Goal: Task Accomplishment & Management: Complete application form

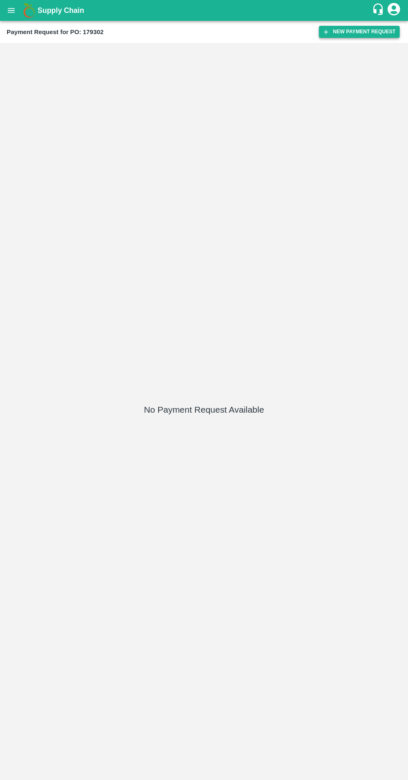
click at [342, 34] on button "New Payment Request" at bounding box center [359, 32] width 81 height 12
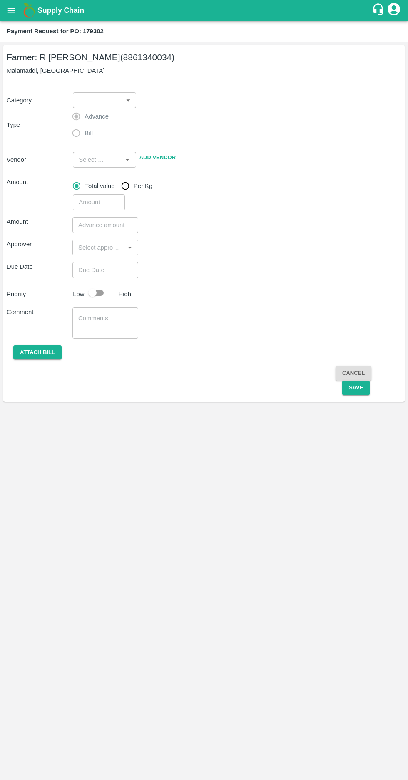
click at [109, 99] on body "Supply Chain Payment Request for PO: 179302 Farmer: [PERSON_NAME] (8861340034) …" at bounding box center [204, 390] width 408 height 780
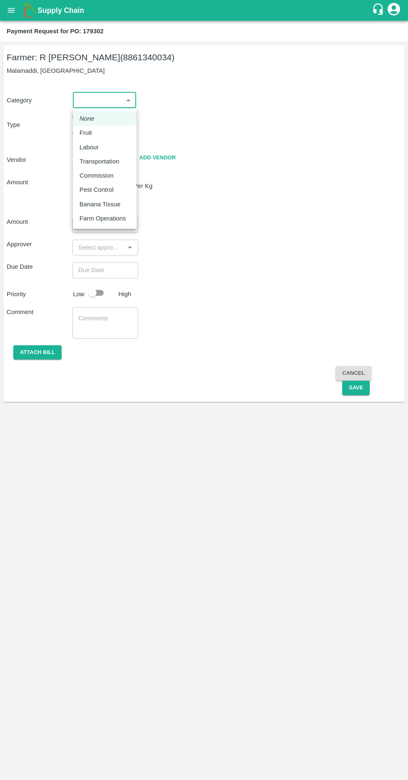
click at [85, 133] on p "Fruit" at bounding box center [85, 132] width 12 height 9
type input "1"
type input "[PERSON_NAME] - 8861340034(Farmer)"
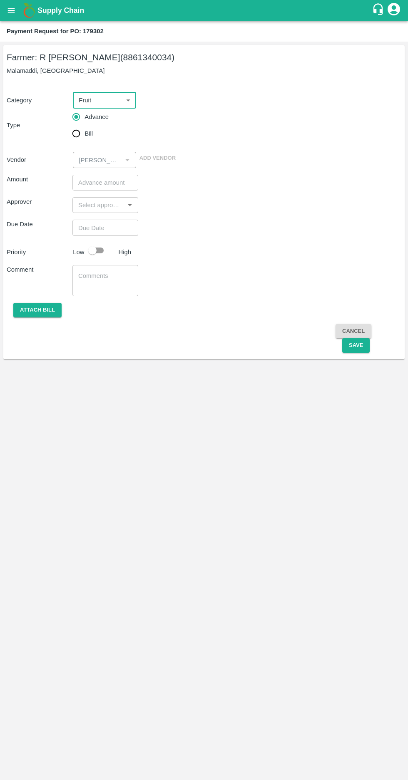
click at [78, 128] on input "Bill" at bounding box center [76, 133] width 17 height 17
radio input "true"
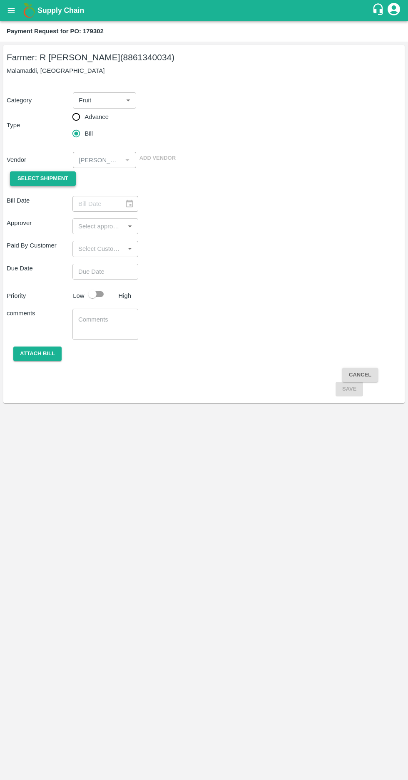
click at [35, 176] on span "Select Shipment" at bounding box center [42, 179] width 51 height 10
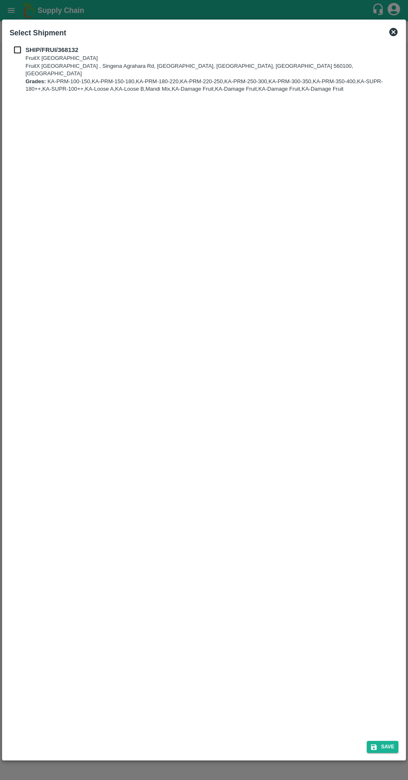
click at [15, 47] on input "checkbox" at bounding box center [18, 49] width 16 height 9
checkbox input "true"
click at [388, 743] on button "Save" at bounding box center [382, 747] width 32 height 12
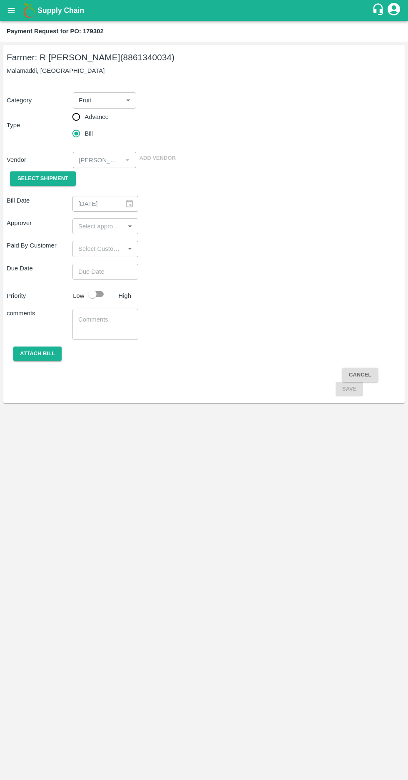
type input "03/10/2025"
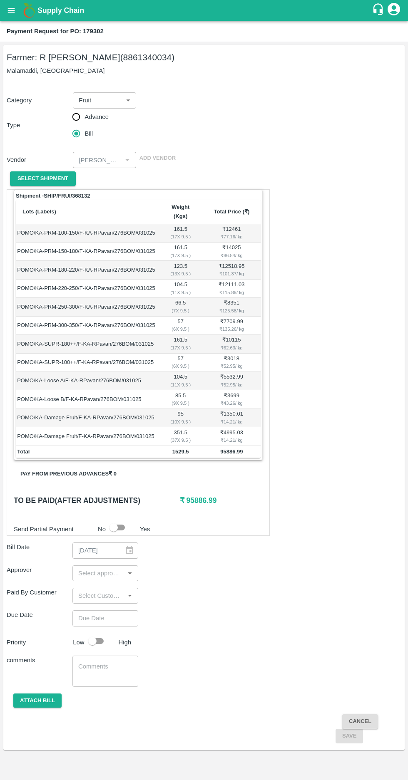
click at [102, 568] on input "input" at bounding box center [98, 573] width 47 height 11
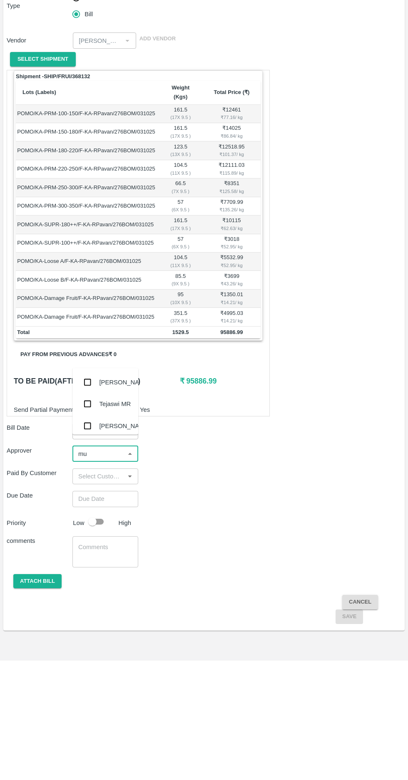
type input "muk"
click at [80, 539] on input "checkbox" at bounding box center [87, 539] width 17 height 17
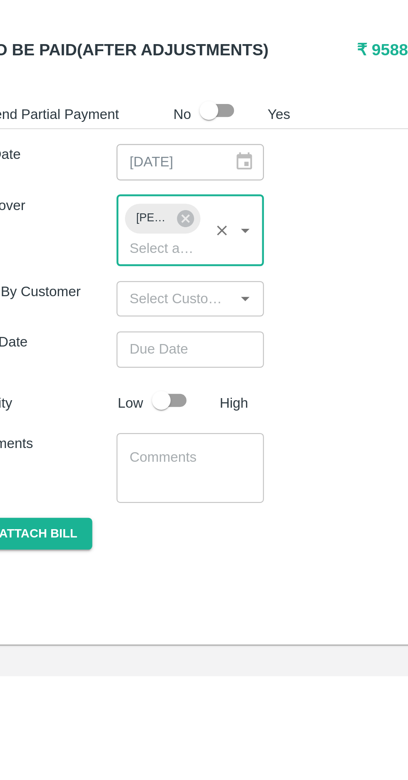
click at [97, 626] on input "Choose date" at bounding box center [102, 634] width 60 height 16
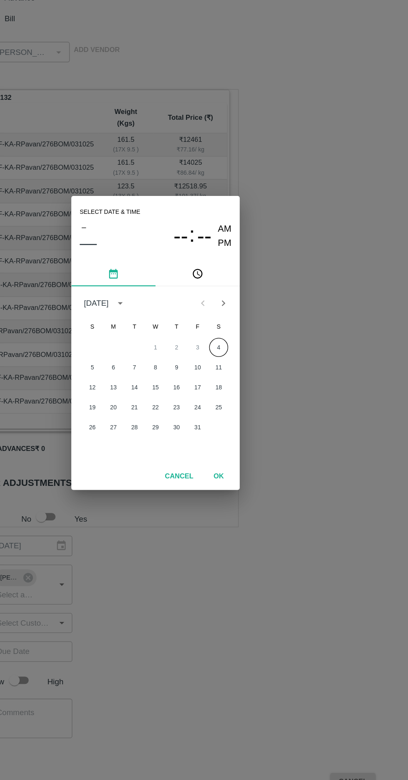
click at [253, 393] on button "4" at bounding box center [253, 393] width 15 height 15
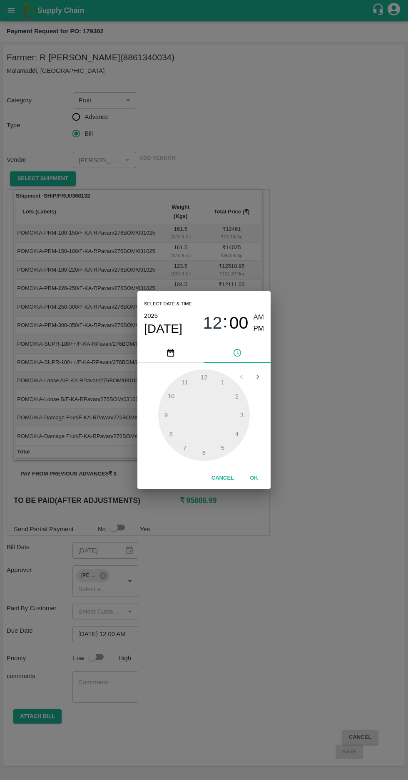
click at [255, 326] on span "PM" at bounding box center [258, 328] width 11 height 11
click at [166, 429] on div at bounding box center [203, 414] width 91 height 91
type input "04/10/2025 08:00 PM"
click at [258, 333] on span "PM" at bounding box center [258, 328] width 11 height 11
click at [264, 477] on button "OK" at bounding box center [253, 478] width 27 height 15
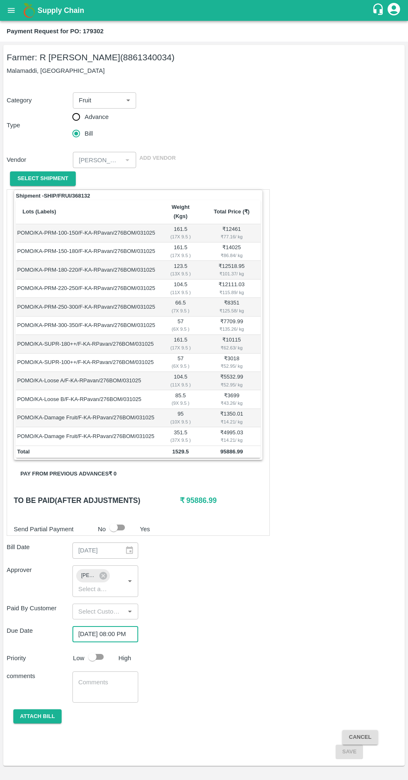
click at [102, 649] on input "checkbox" at bounding box center [92, 657] width 47 height 16
checkbox input "true"
click at [33, 709] on button "Attach bill" at bounding box center [37, 716] width 48 height 15
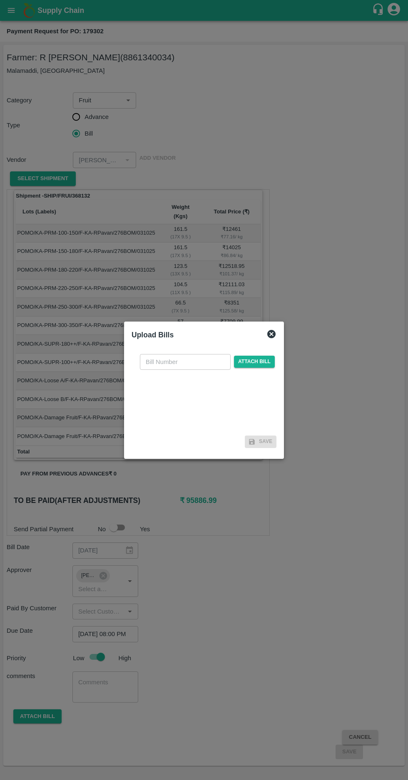
click at [167, 361] on input "text" at bounding box center [185, 362] width 91 height 16
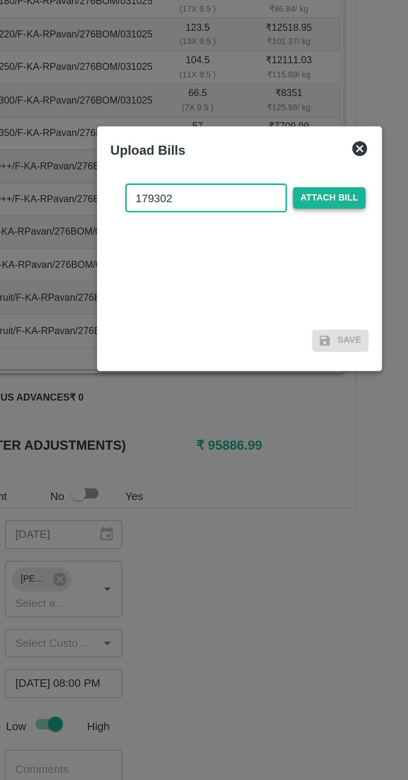
type input "179302"
click at [254, 367] on span "Attach bill" at bounding box center [254, 362] width 41 height 12
click at [0, 0] on input "Attach bill" at bounding box center [0, 0] width 0 height 0
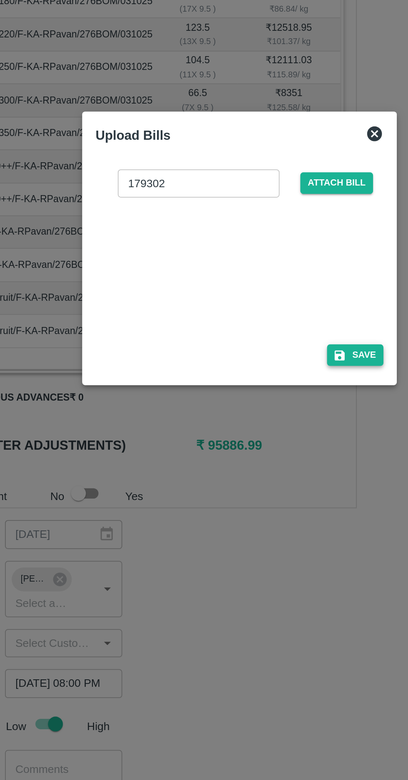
click at [273, 449] on button "Save" at bounding box center [269, 450] width 32 height 12
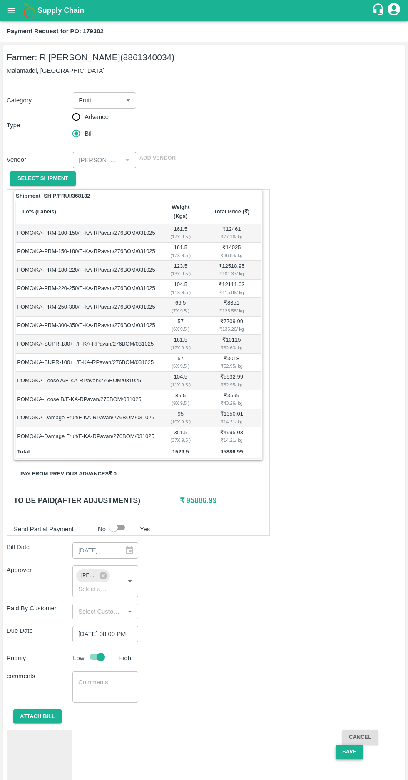
click at [352, 744] on button "Save" at bounding box center [348, 751] width 27 height 15
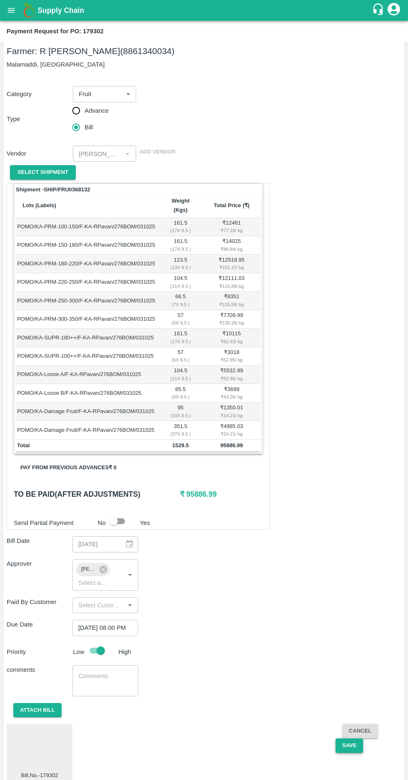
scroll to position [7, 0]
click at [351, 737] on button "Save" at bounding box center [348, 744] width 27 height 15
click at [350, 737] on button "Save" at bounding box center [348, 744] width 27 height 15
click at [10, 10] on icon "open drawer" at bounding box center [11, 10] width 7 height 5
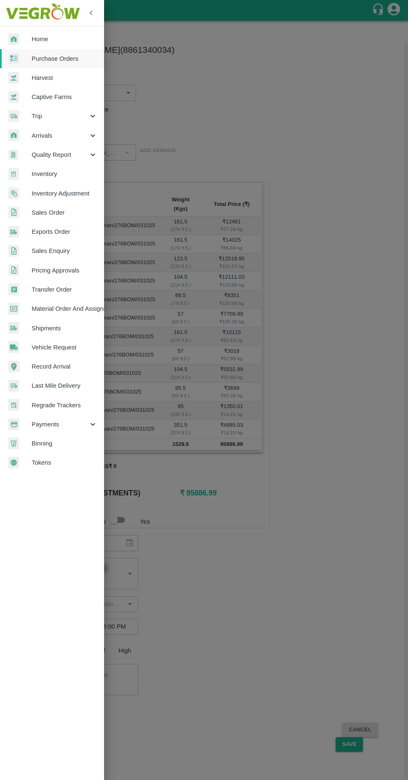
click at [45, 57] on span "Purchase Orders" at bounding box center [65, 58] width 66 height 9
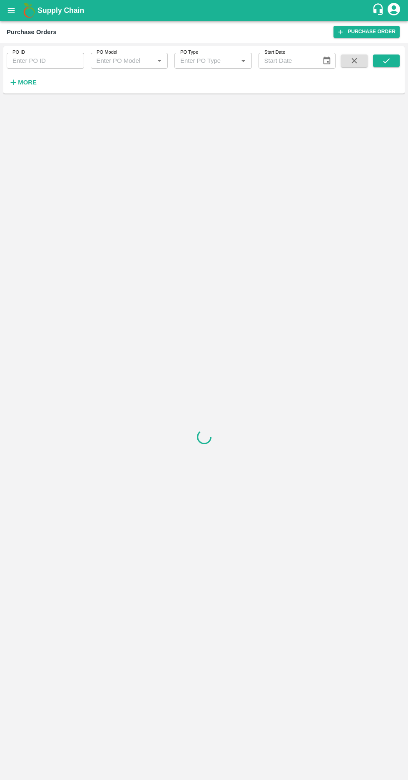
click at [20, 82] on strong "More" at bounding box center [27, 82] width 19 height 7
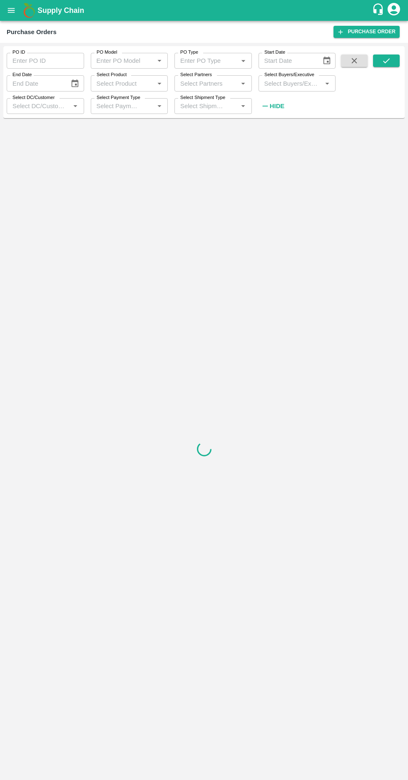
click at [278, 83] on input "Select Buyers/Executive" at bounding box center [290, 83] width 59 height 11
type input "afza"
click at [274, 119] on input "checkbox" at bounding box center [276, 126] width 17 height 17
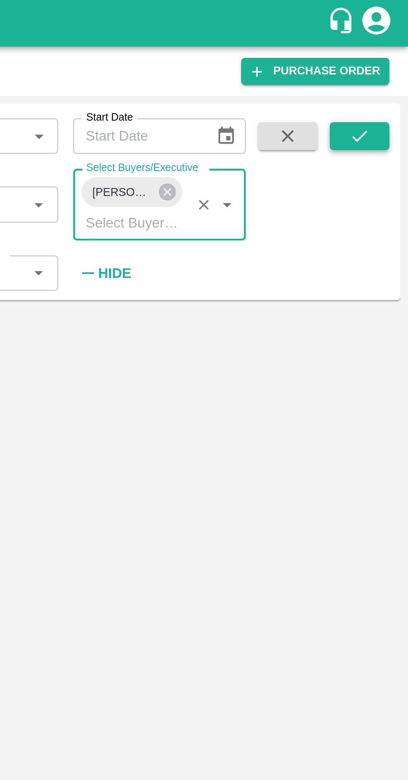
click at [380, 60] on button "submit" at bounding box center [386, 60] width 27 height 12
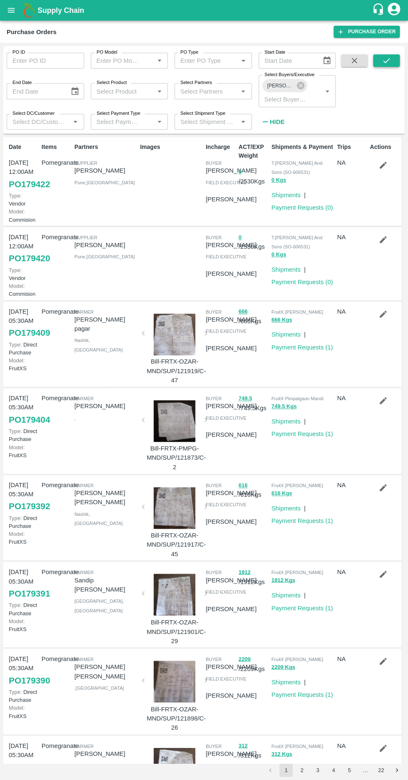
click at [386, 61] on icon "submit" at bounding box center [385, 60] width 9 height 9
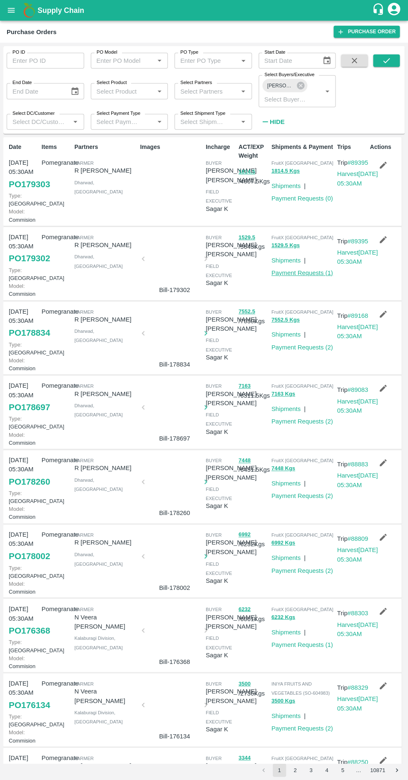
click at [293, 276] on link "Payment Requests ( 1 )" at bounding box center [302, 272] width 62 height 7
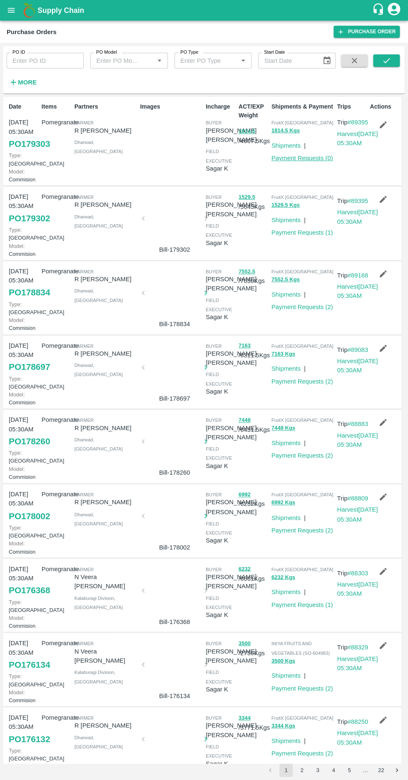
click at [303, 158] on link "Payment Requests ( 0 )" at bounding box center [302, 158] width 62 height 7
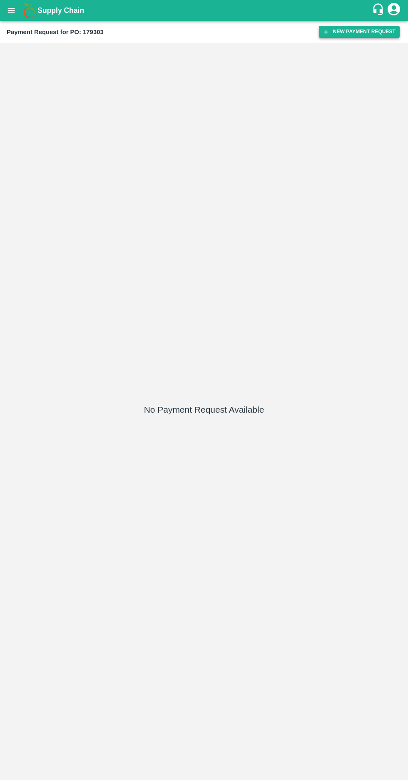
click at [328, 32] on icon "button" at bounding box center [326, 32] width 5 height 5
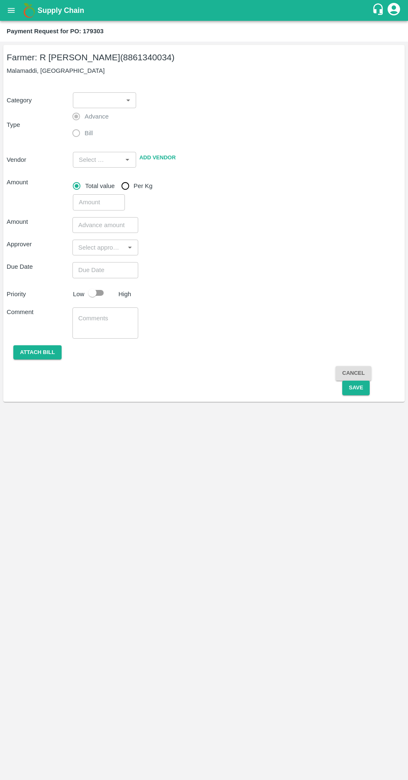
click at [94, 97] on body "Supply Chain Payment Request for PO: 179303 Farmer: R Pavan Kumar (8861340034) …" at bounding box center [204, 390] width 408 height 780
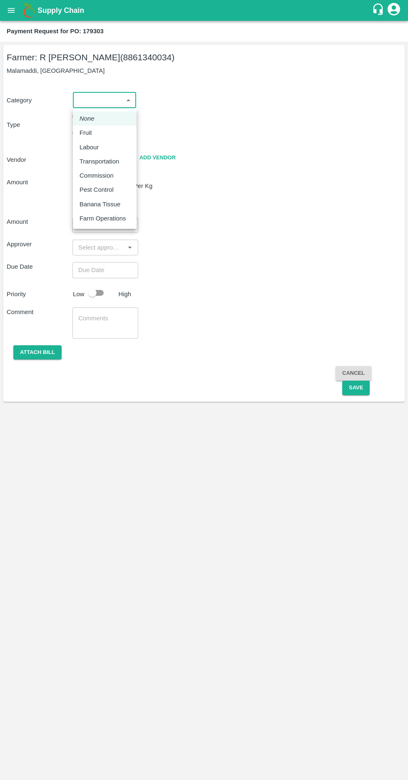
click at [79, 132] on li "Fruit" at bounding box center [105, 133] width 64 height 14
type input "1"
type input "[PERSON_NAME] - 8861340034(Farmer)"
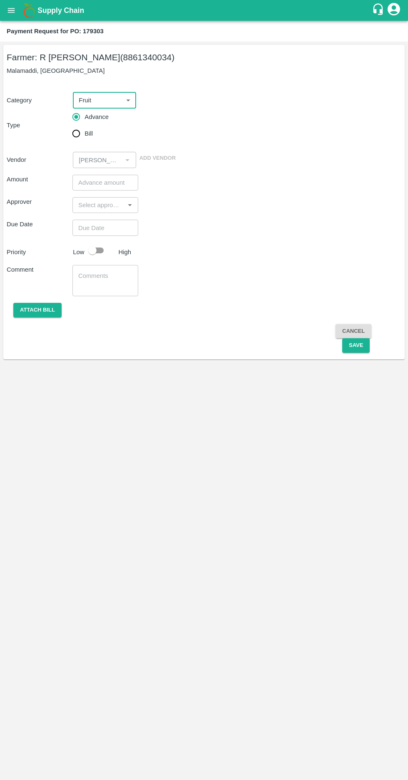
click at [76, 132] on input "Bill" at bounding box center [76, 133] width 17 height 17
radio input "true"
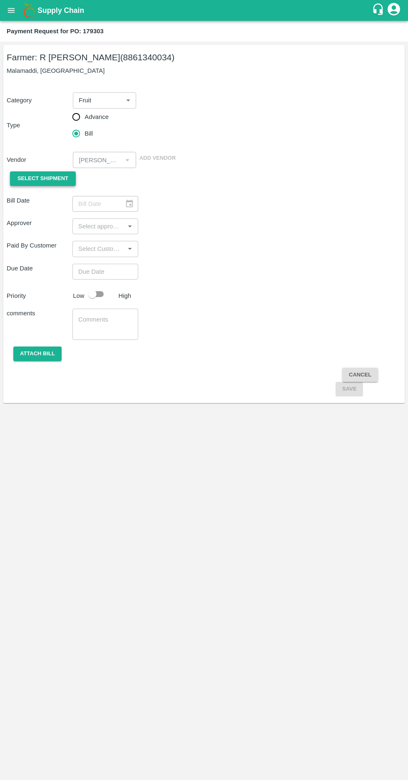
click at [27, 178] on span "Select Shipment" at bounding box center [42, 179] width 51 height 10
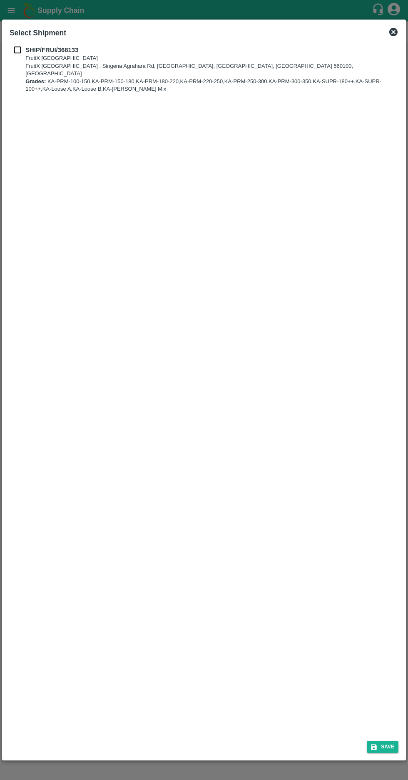
click at [17, 49] on input "checkbox" at bounding box center [18, 49] width 16 height 9
checkbox input "true"
click at [379, 743] on button "Save" at bounding box center [382, 747] width 32 height 12
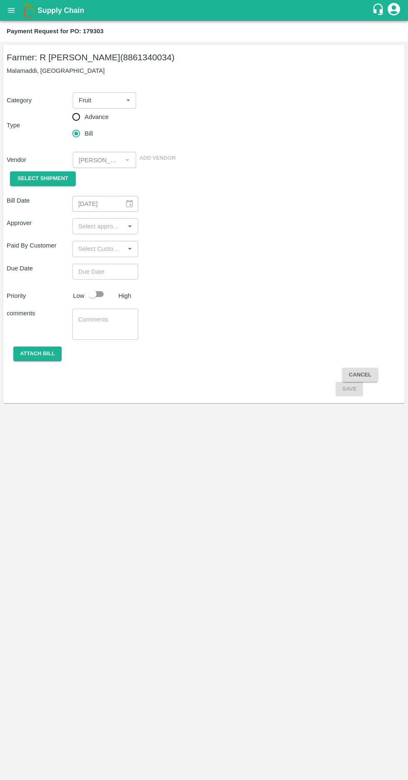
type input "[DATE]"
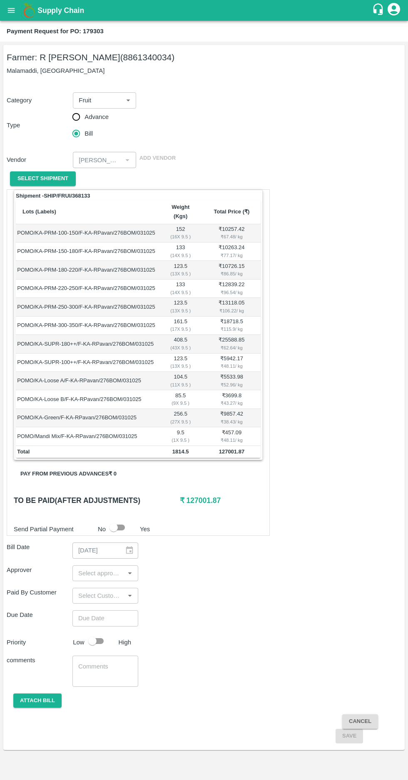
click at [110, 568] on input "input" at bounding box center [98, 573] width 47 height 11
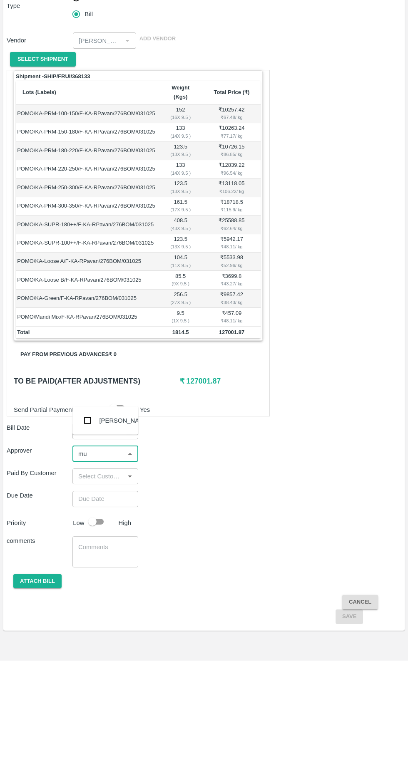
type input "muk"
click at [80, 533] on input "checkbox" at bounding box center [87, 539] width 17 height 17
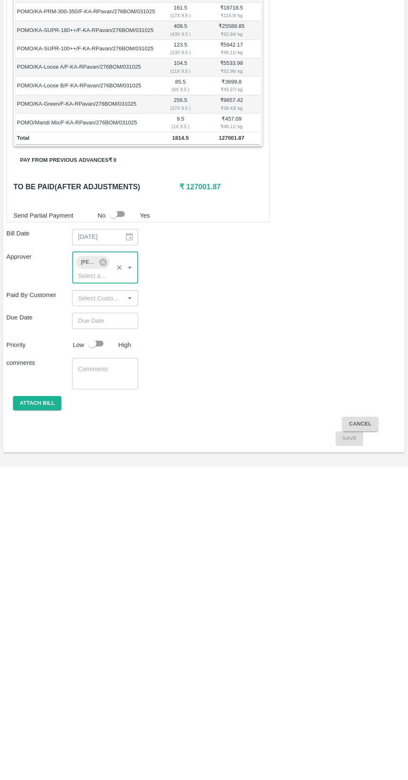
click at [99, 626] on input "Choose date" at bounding box center [102, 634] width 60 height 16
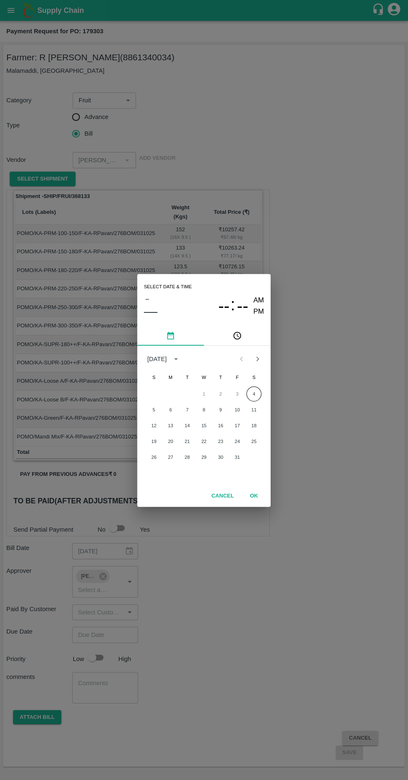
click at [253, 393] on button "4" at bounding box center [253, 393] width 15 height 15
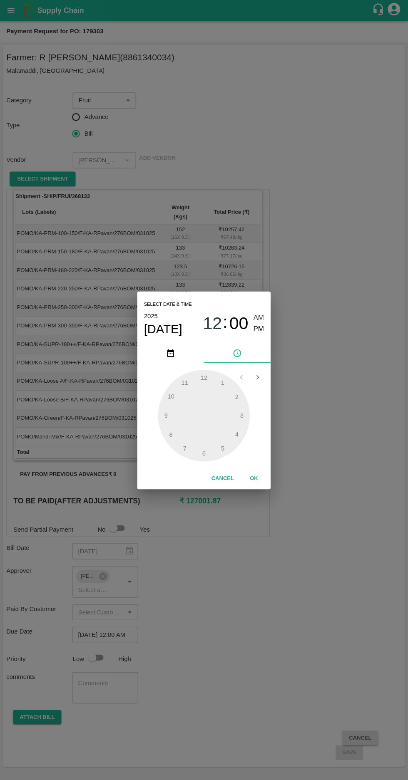
click at [258, 328] on span "PM" at bounding box center [258, 328] width 11 height 11
click at [202, 457] on div at bounding box center [203, 414] width 91 height 91
click at [209, 320] on span "06" at bounding box center [212, 323] width 19 height 20
click at [171, 437] on div at bounding box center [203, 414] width 91 height 91
type input "04/10/2025 08:00 PM"
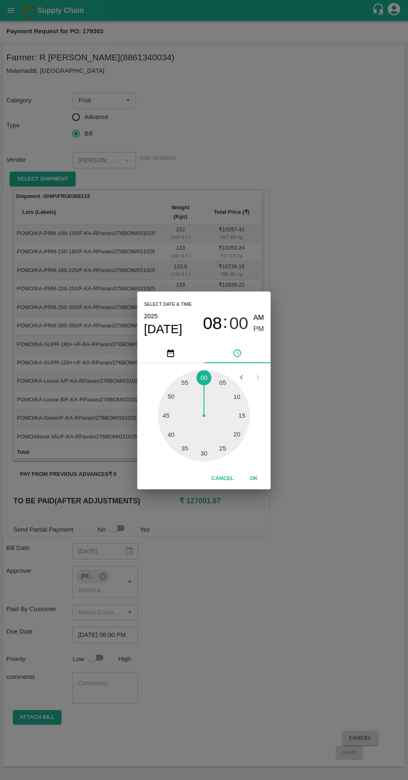
click at [258, 330] on span "PM" at bounding box center [258, 328] width 11 height 11
click at [257, 475] on button "OK" at bounding box center [253, 478] width 27 height 15
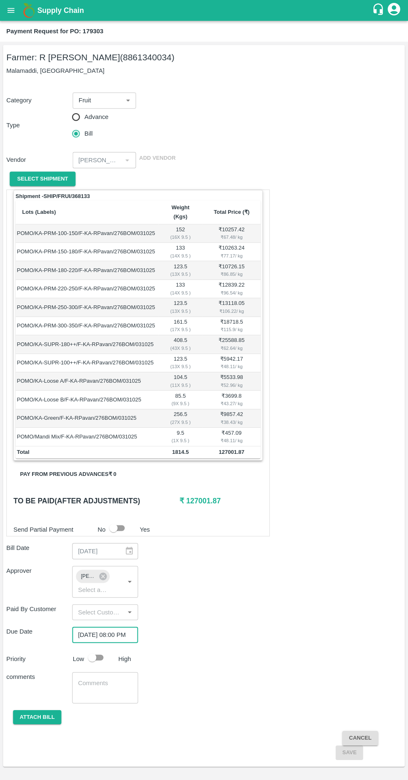
click at [98, 649] on input "checkbox" at bounding box center [92, 657] width 47 height 16
checkbox input "true"
click at [32, 709] on button "Attach bill" at bounding box center [37, 716] width 48 height 15
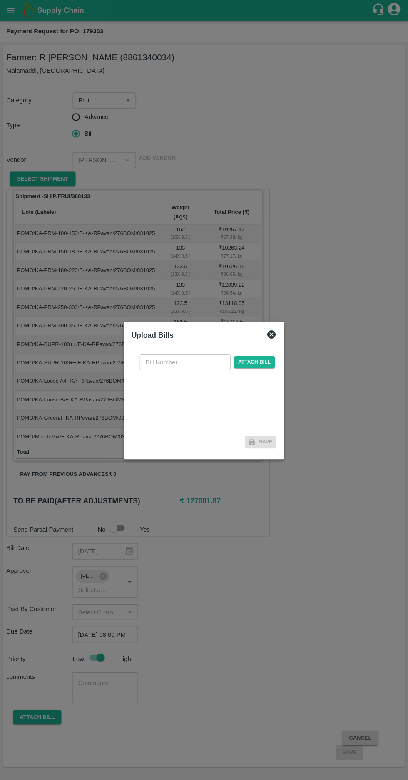
click at [195, 362] on input "text" at bounding box center [185, 362] width 91 height 16
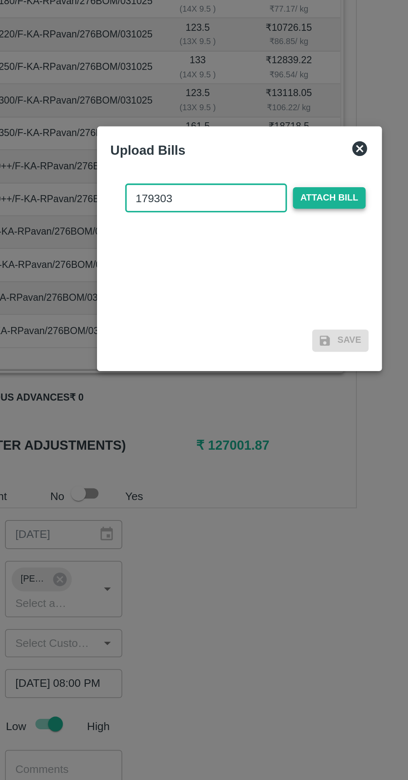
type input "179303"
click at [257, 362] on span "Attach bill" at bounding box center [254, 362] width 41 height 12
click at [0, 0] on input "Attach bill" at bounding box center [0, 0] width 0 height 0
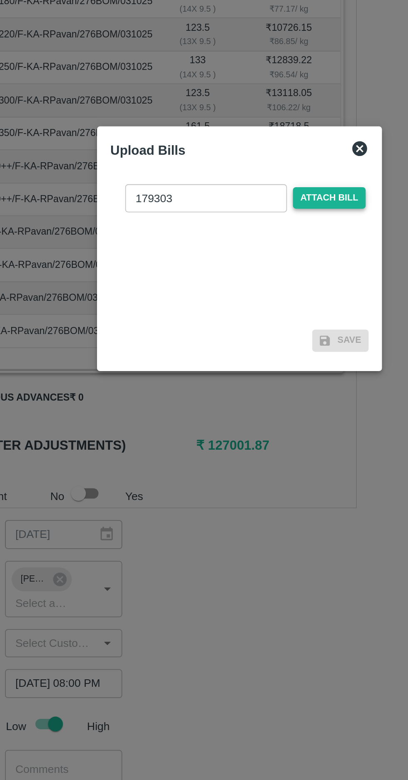
click at [255, 363] on span "Attach bill" at bounding box center [254, 362] width 41 height 12
click at [0, 0] on input "Attach bill" at bounding box center [0, 0] width 0 height 0
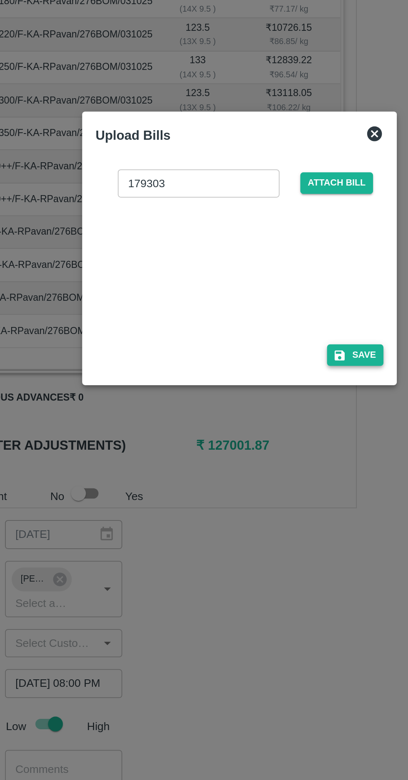
click at [272, 450] on button "Save" at bounding box center [269, 450] width 32 height 12
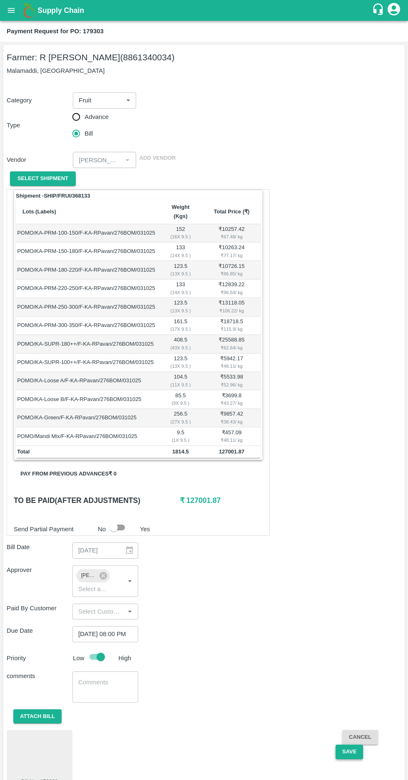
click at [351, 744] on button "Save" at bounding box center [348, 751] width 27 height 15
